Goal: Find specific page/section: Find specific page/section

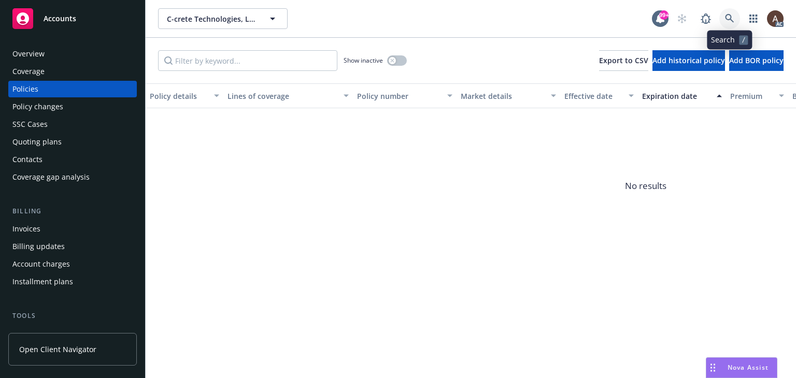
click at [731, 20] on icon at bounding box center [729, 18] width 9 height 9
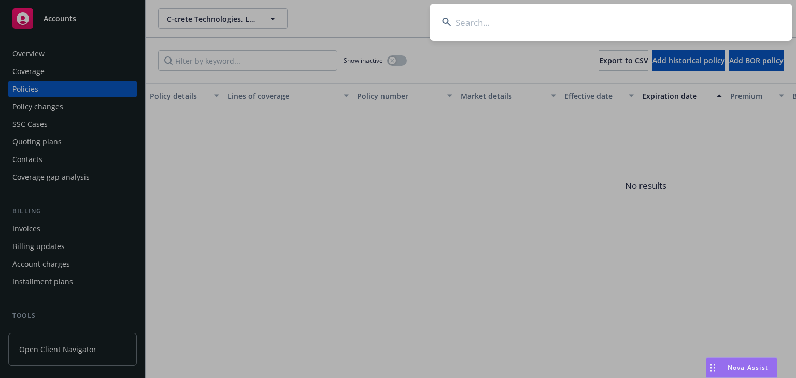
click at [538, 27] on input at bounding box center [611, 22] width 363 height 37
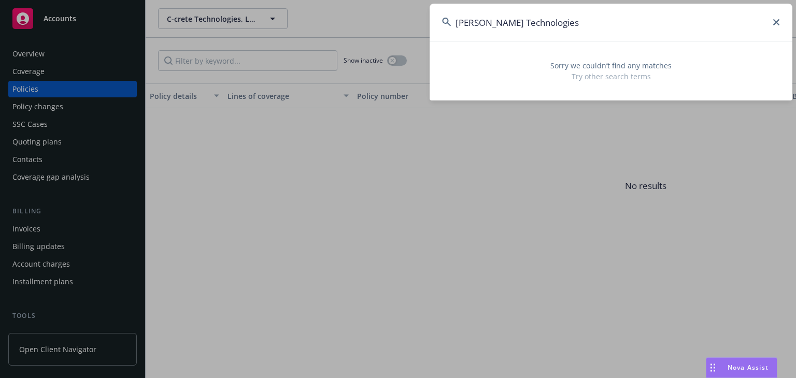
type input "[PERSON_NAME] Technologie"
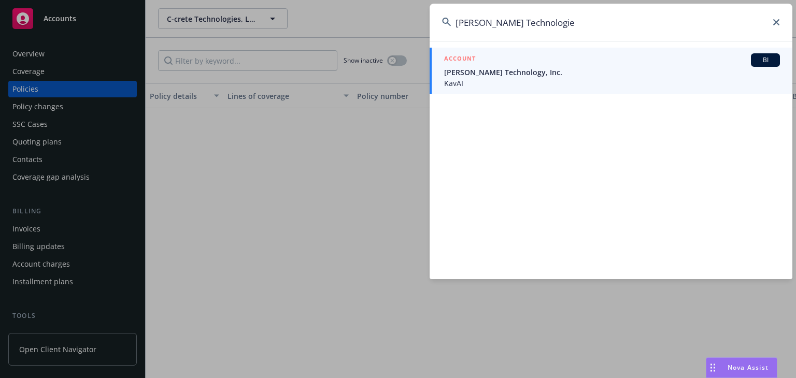
click at [514, 69] on span "[PERSON_NAME] Technology, Inc." at bounding box center [612, 72] width 336 height 11
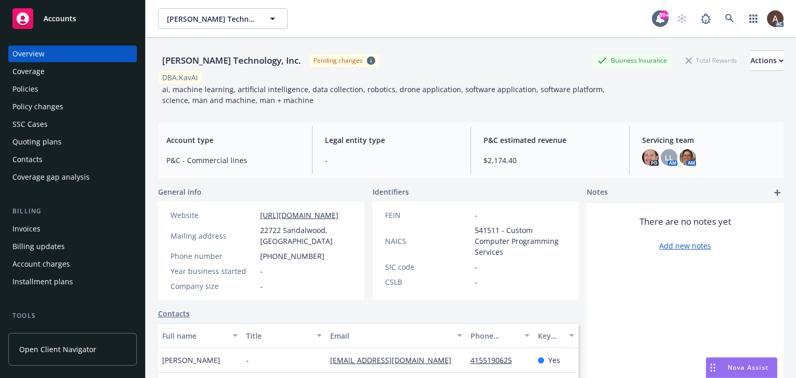
click at [22, 105] on div "Policy changes" at bounding box center [37, 106] width 51 height 17
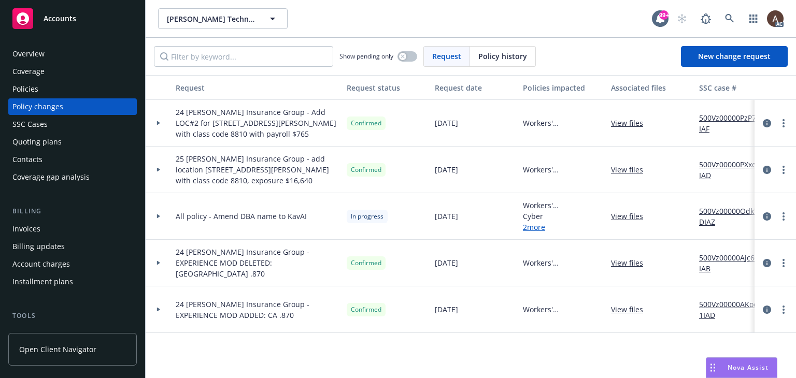
click at [56, 92] on div "Policies" at bounding box center [72, 89] width 120 height 17
